Goal: Information Seeking & Learning: Learn about a topic

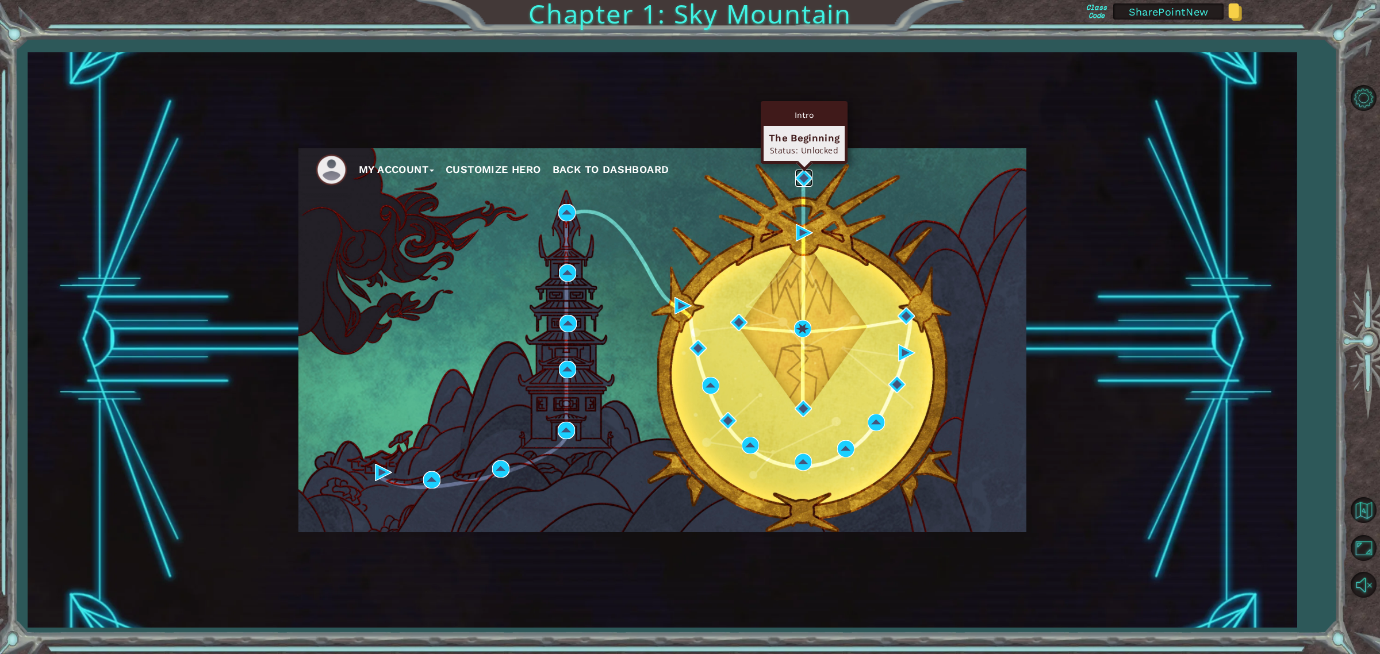
click at [805, 174] on img at bounding box center [803, 178] width 17 height 17
